Goal: Use online tool/utility: Utilize a website feature to perform a specific function

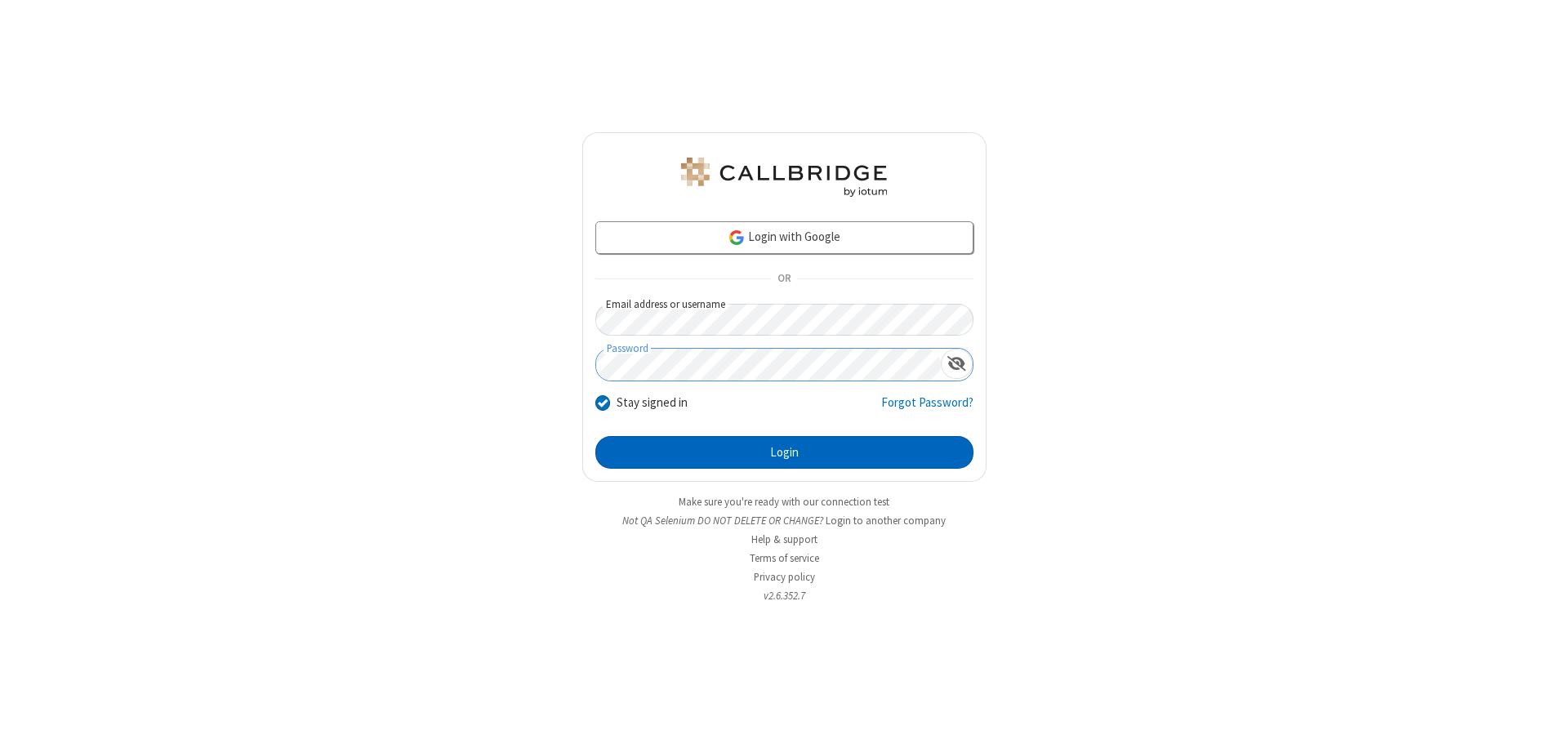
click at [784, 452] on button "Login" at bounding box center [785, 452] width 379 height 33
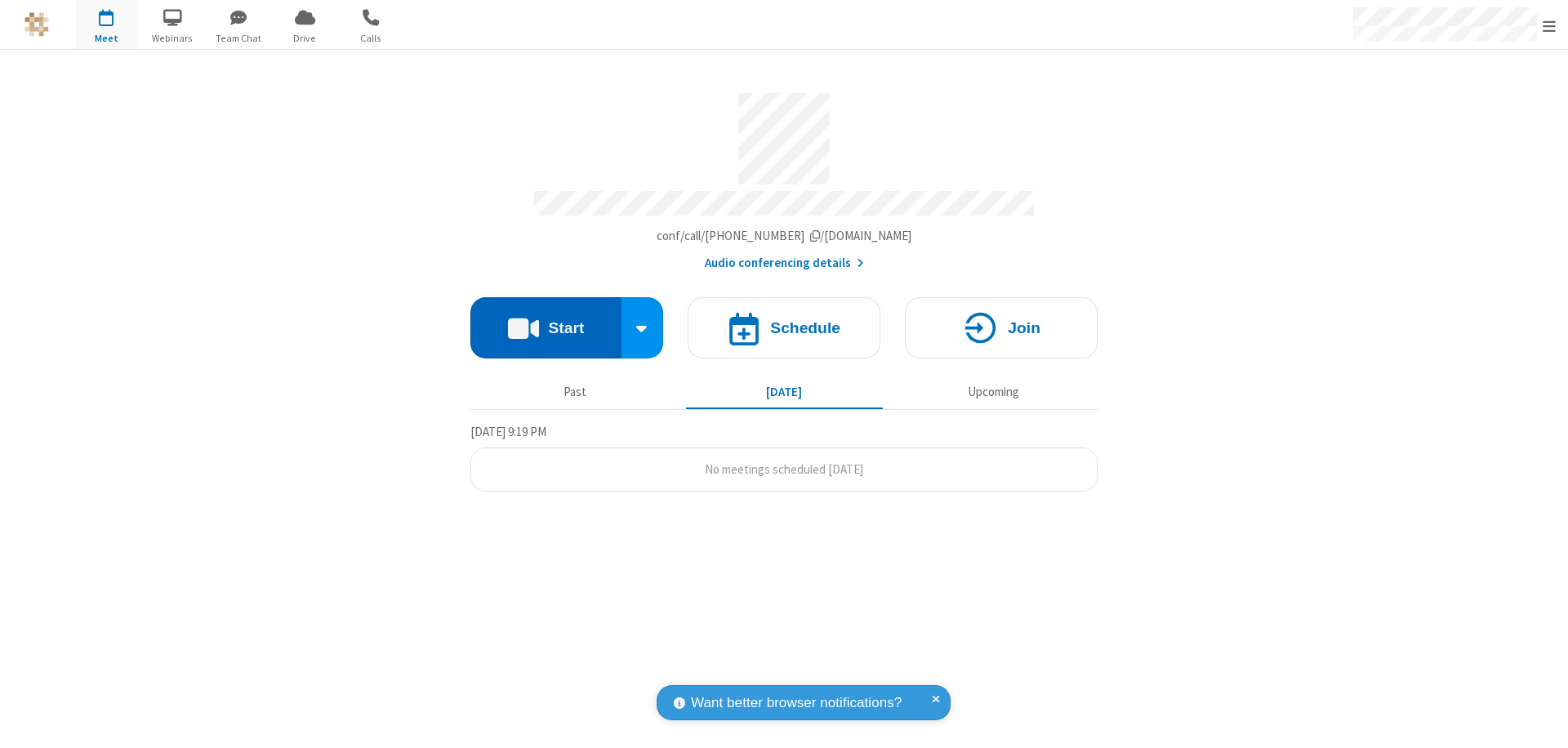
click at [546, 320] on button "Start" at bounding box center [546, 327] width 151 height 61
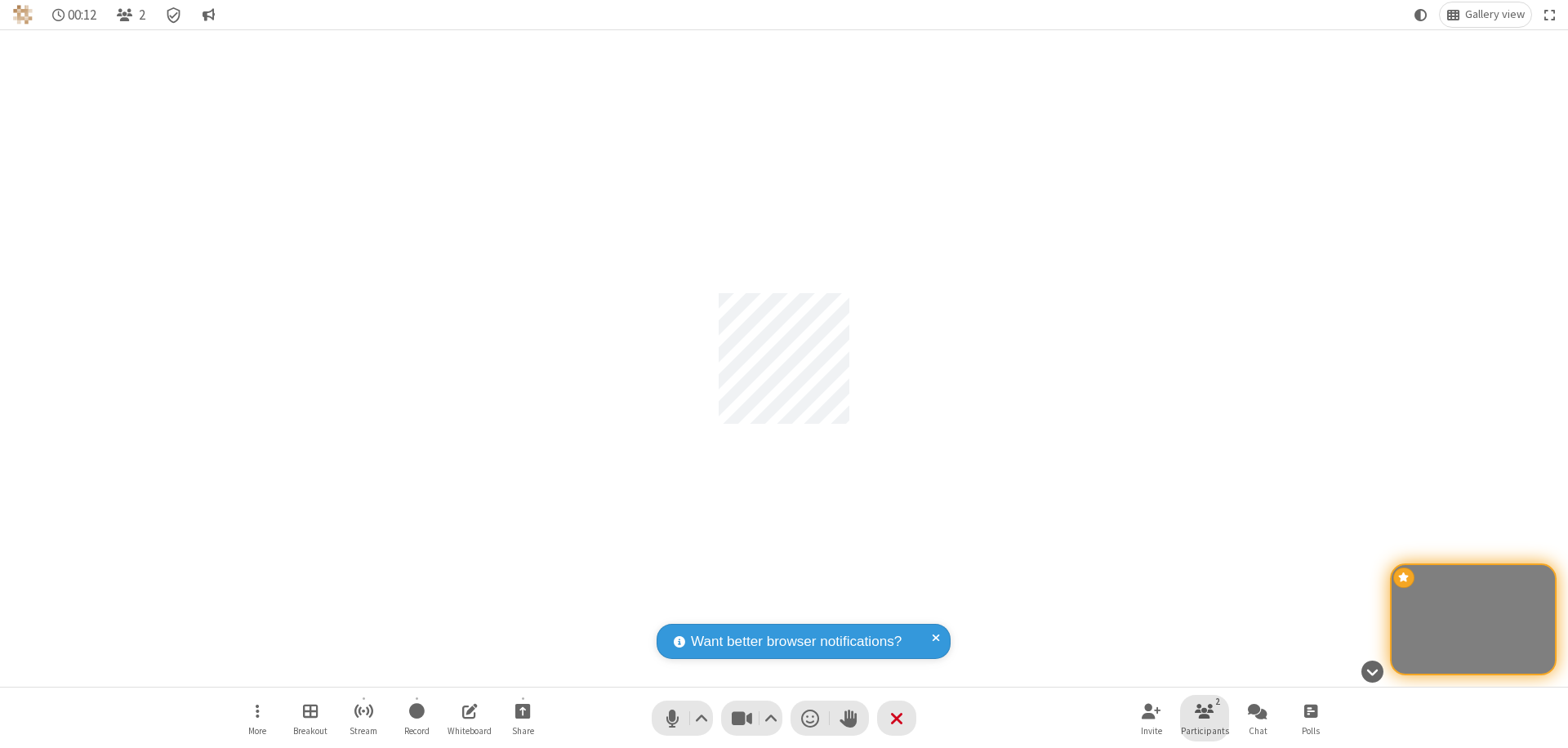
click at [1205, 730] on span "Participants" at bounding box center [1205, 731] width 48 height 10
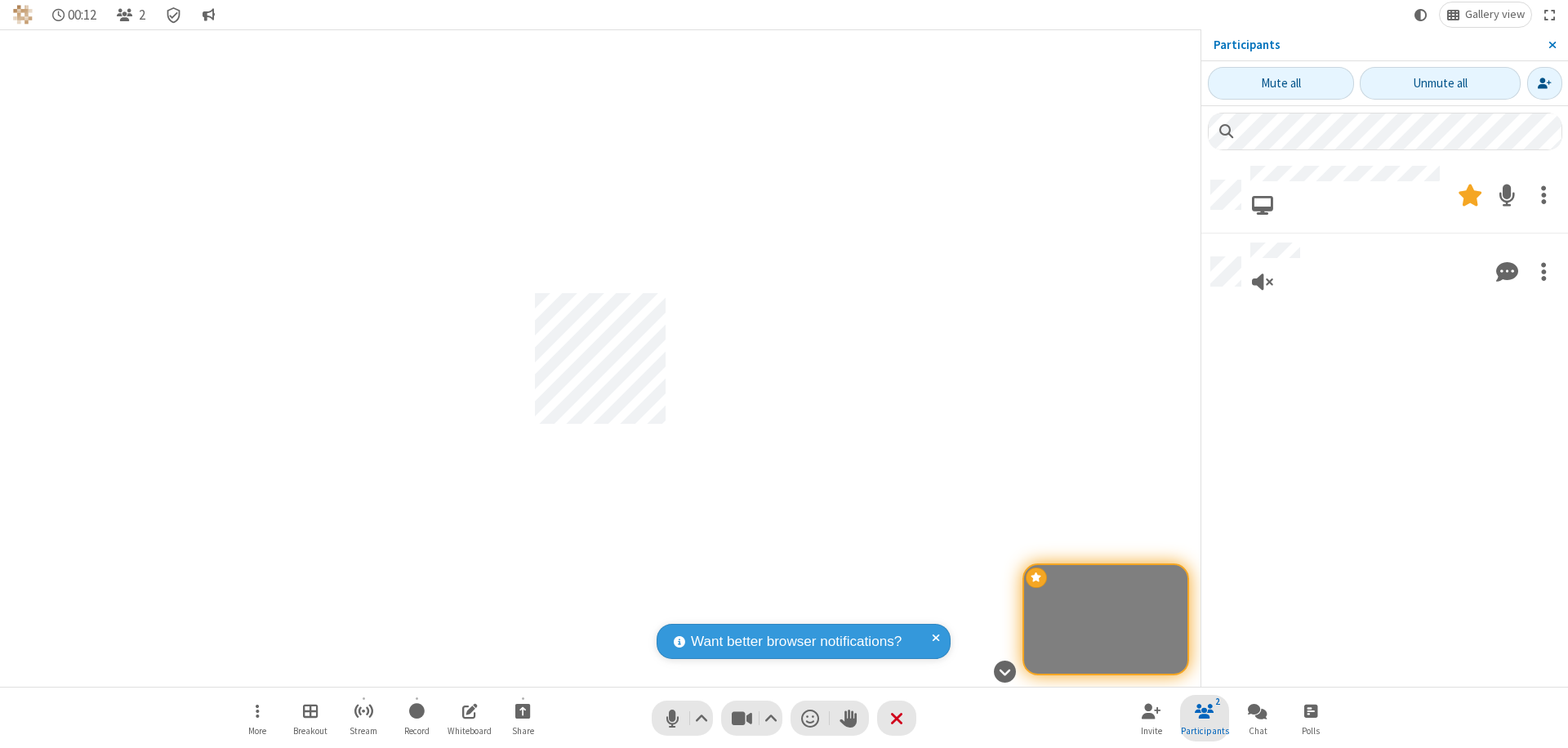
click at [1552, 45] on span "Close sidebar" at bounding box center [1553, 45] width 9 height 13
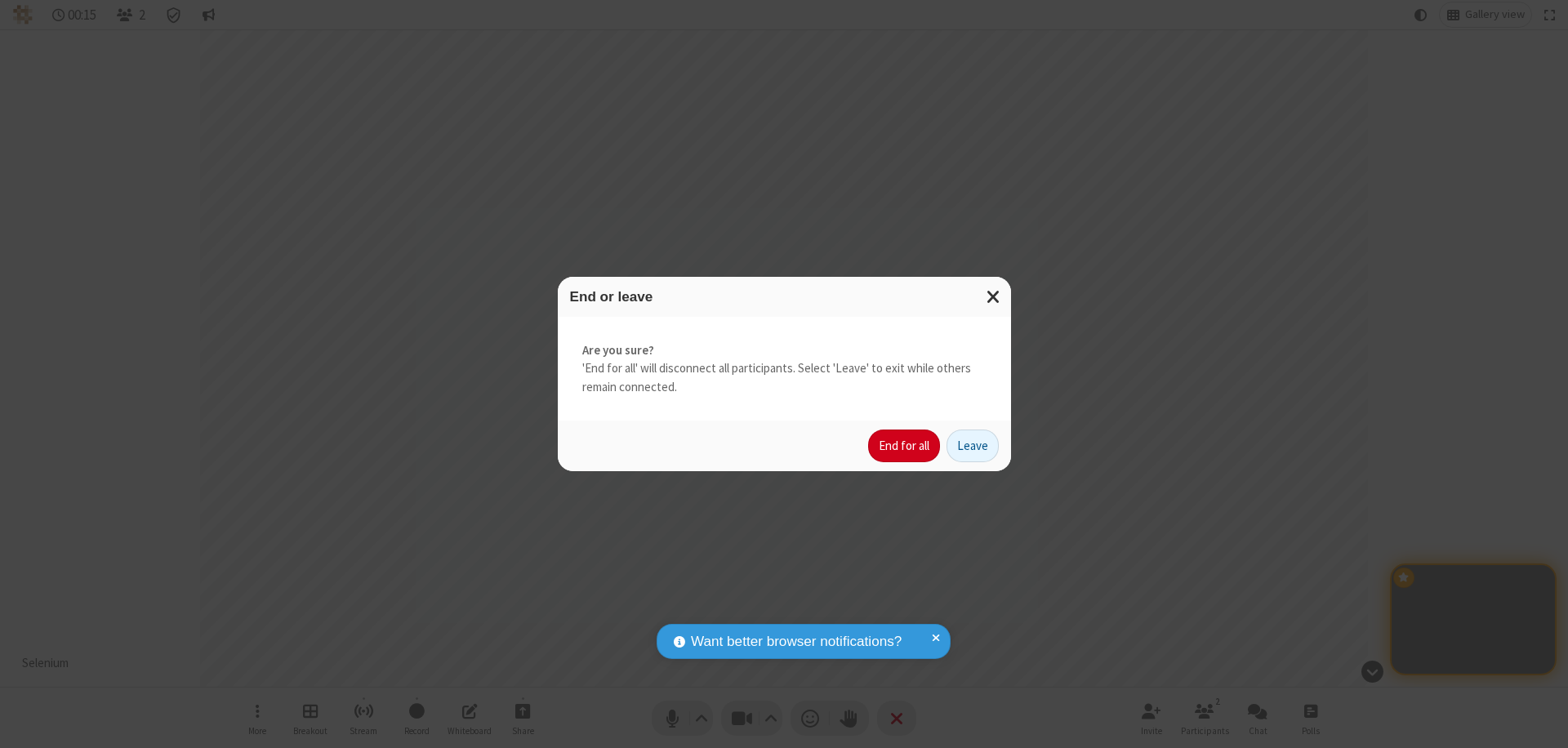
click at [905, 446] on button "End for all" at bounding box center [904, 446] width 72 height 33
